Goal: Find contact information: Find contact information

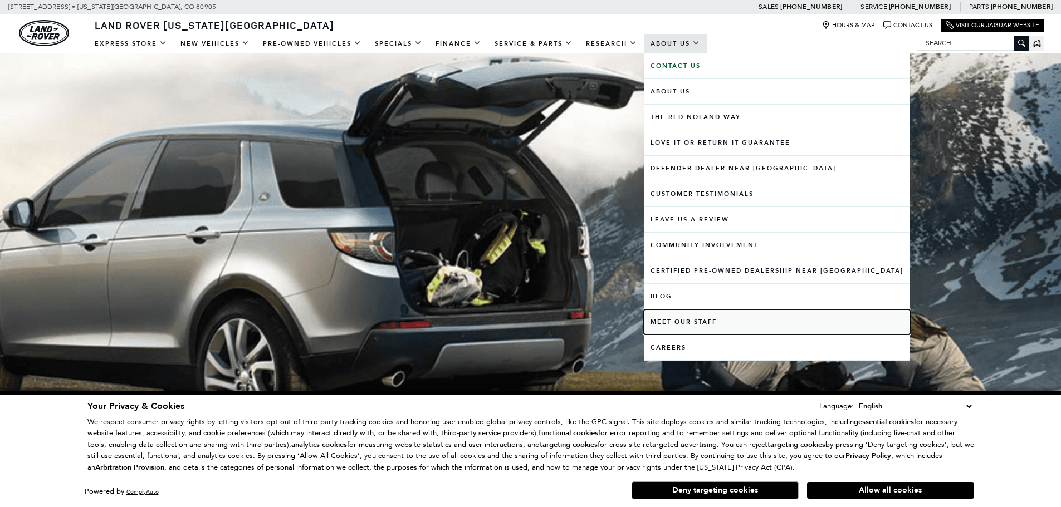
click at [684, 319] on link "Meet Our Staff" at bounding box center [777, 322] width 266 height 25
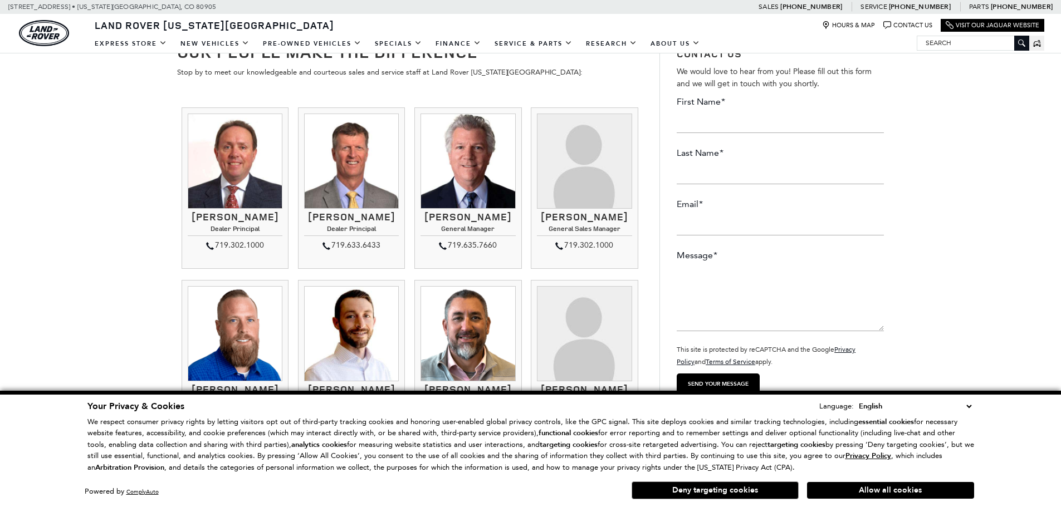
click at [237, 221] on h3 "[PERSON_NAME]" at bounding box center [235, 217] width 95 height 11
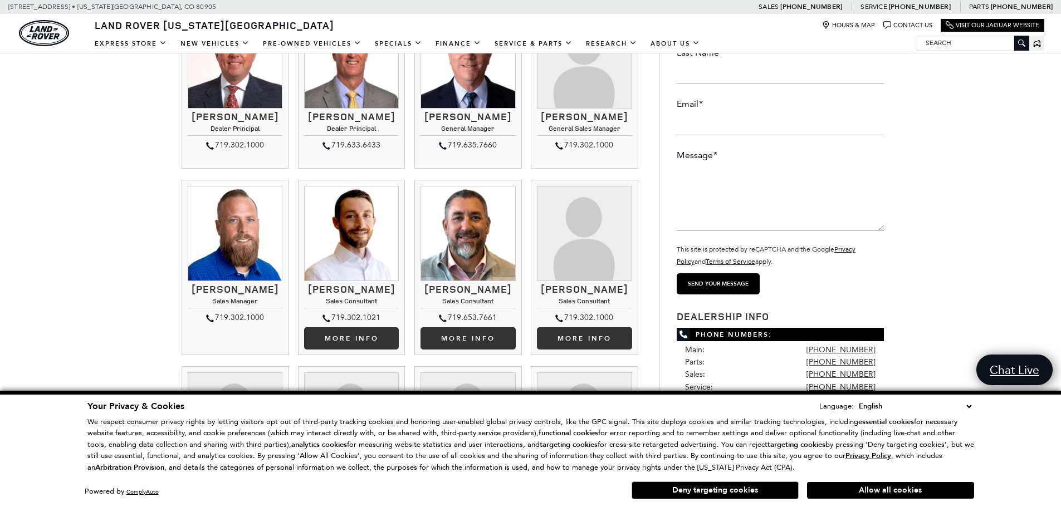
scroll to position [167, 0]
